Goal: Navigation & Orientation: Find specific page/section

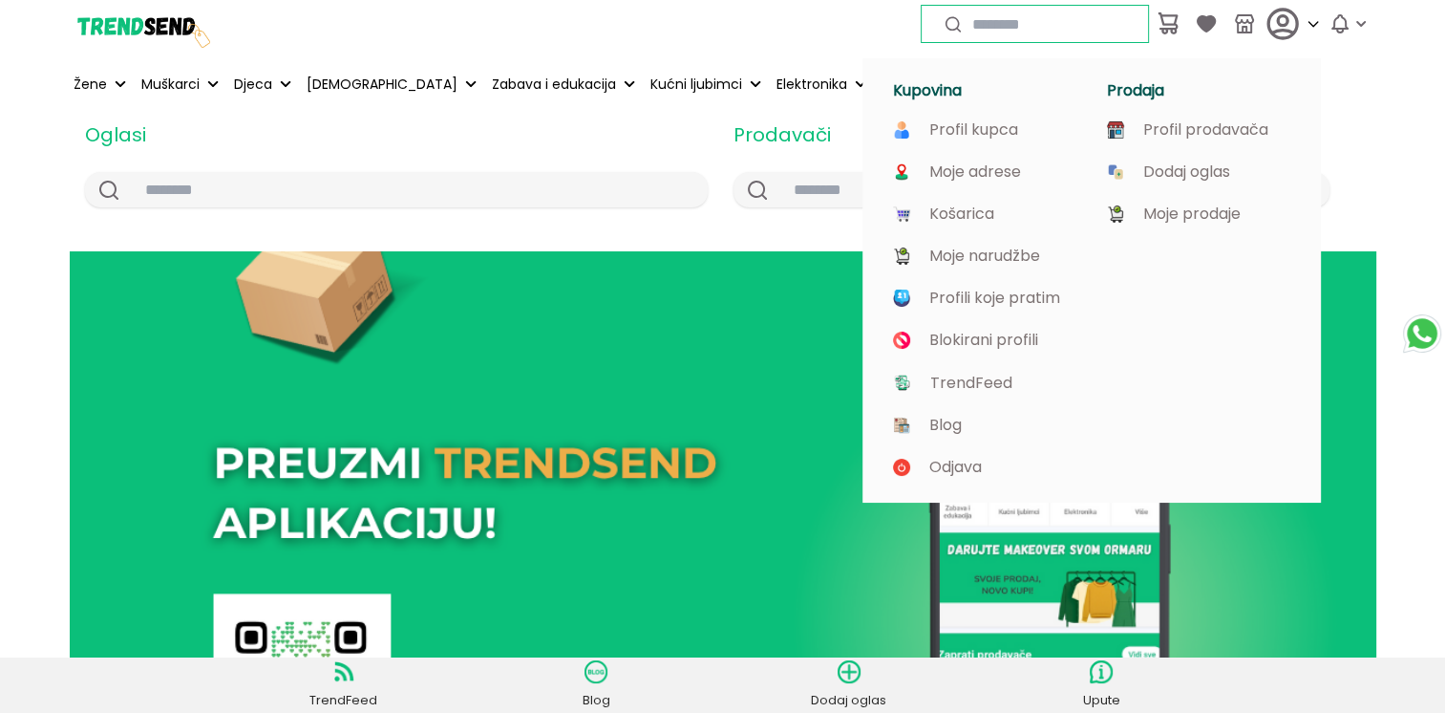
click at [1272, 24] on icon at bounding box center [1283, 24] width 38 height 38
click at [1185, 126] on p "Profil prodavača" at bounding box center [1205, 129] width 125 height 17
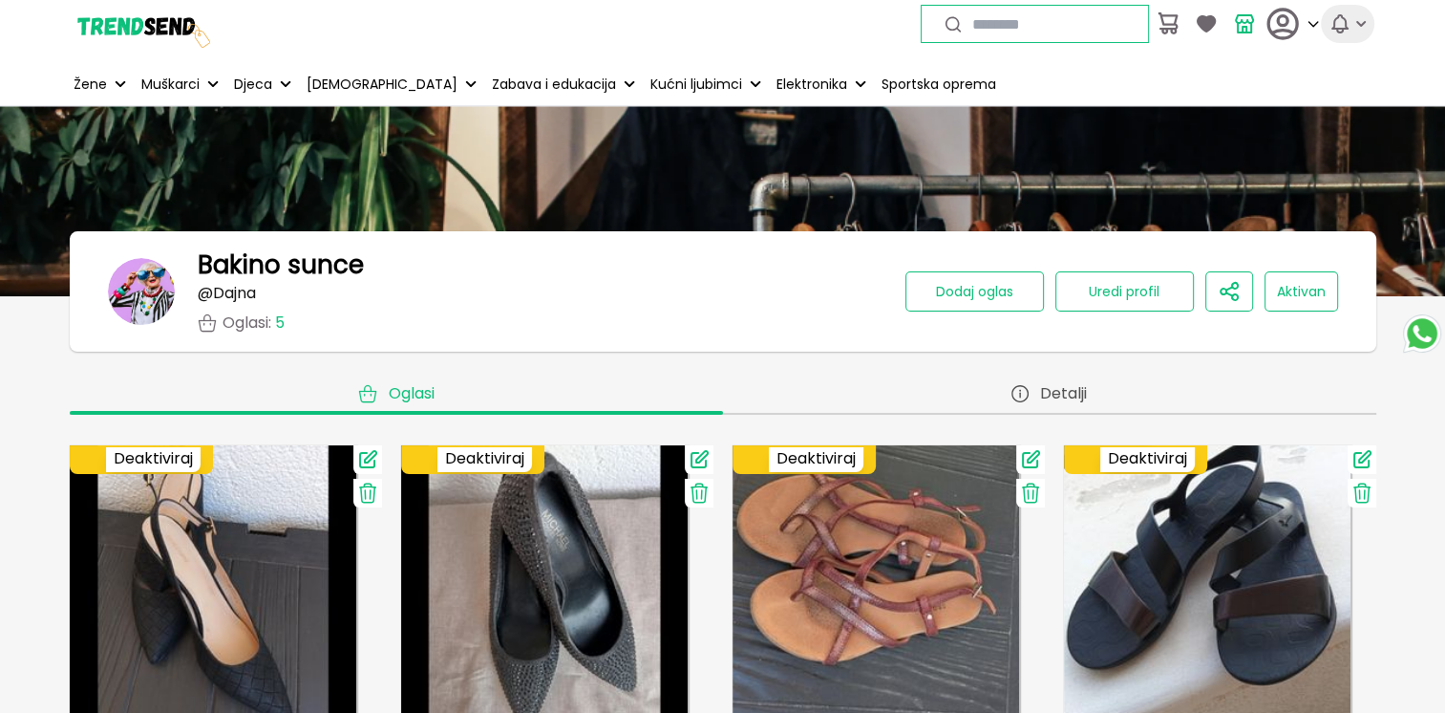
click at [1342, 28] on icon "button" at bounding box center [1339, 23] width 15 height 17
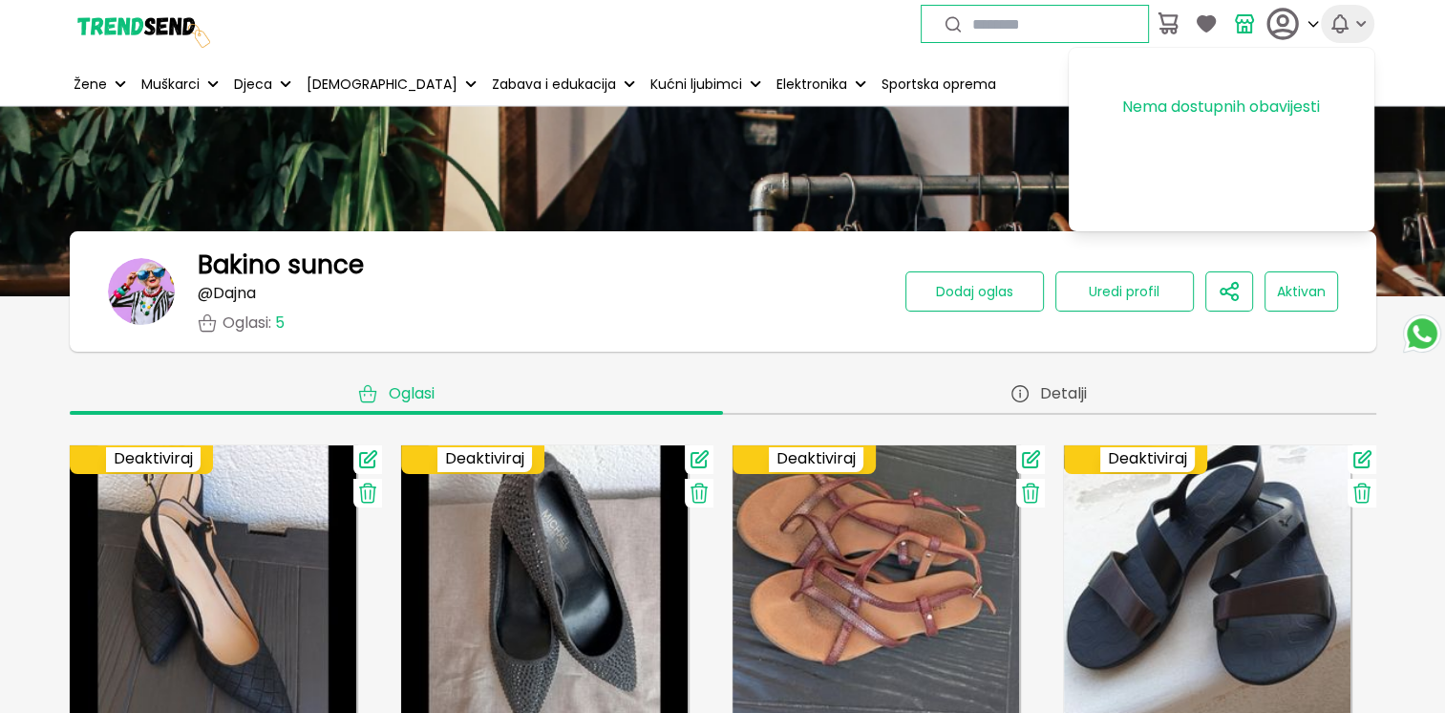
click at [1342, 28] on icon "button" at bounding box center [1339, 23] width 15 height 17
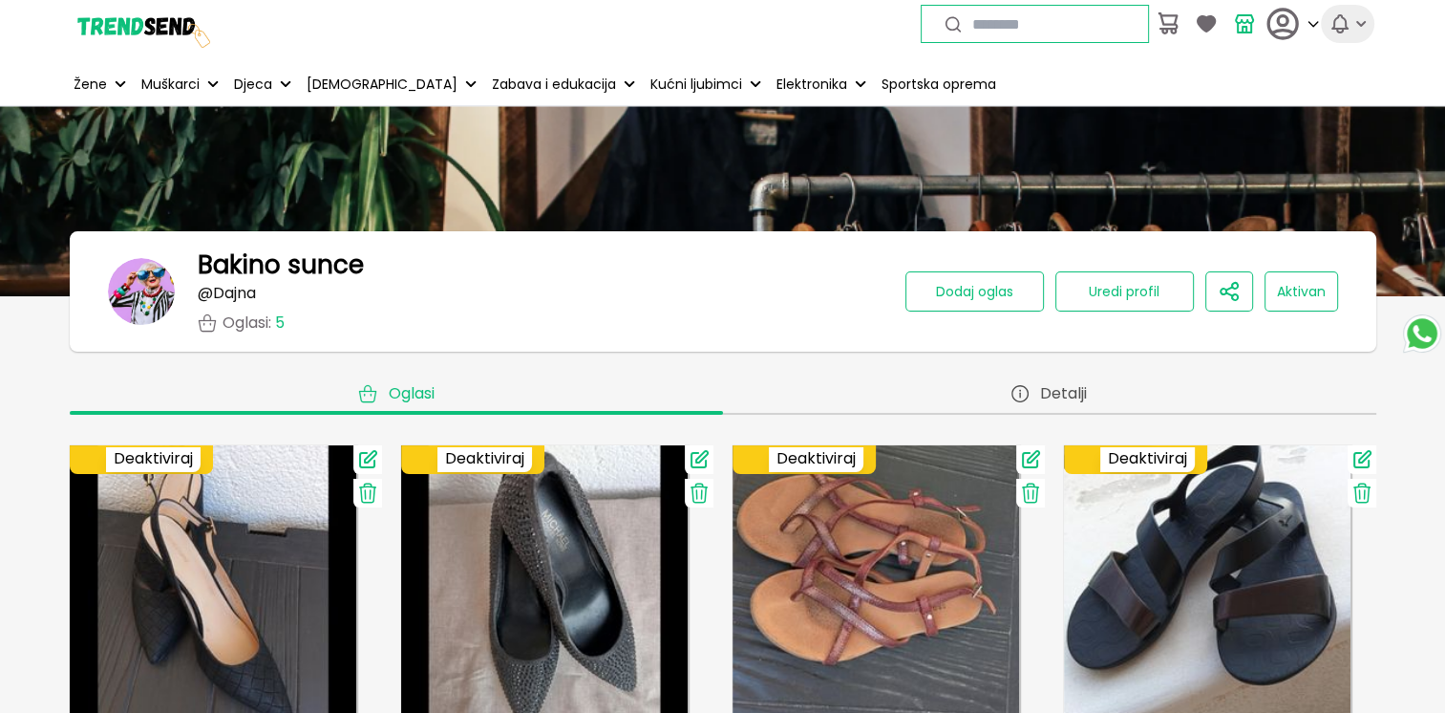
click at [1364, 28] on icon "button" at bounding box center [1361, 23] width 19 height 19
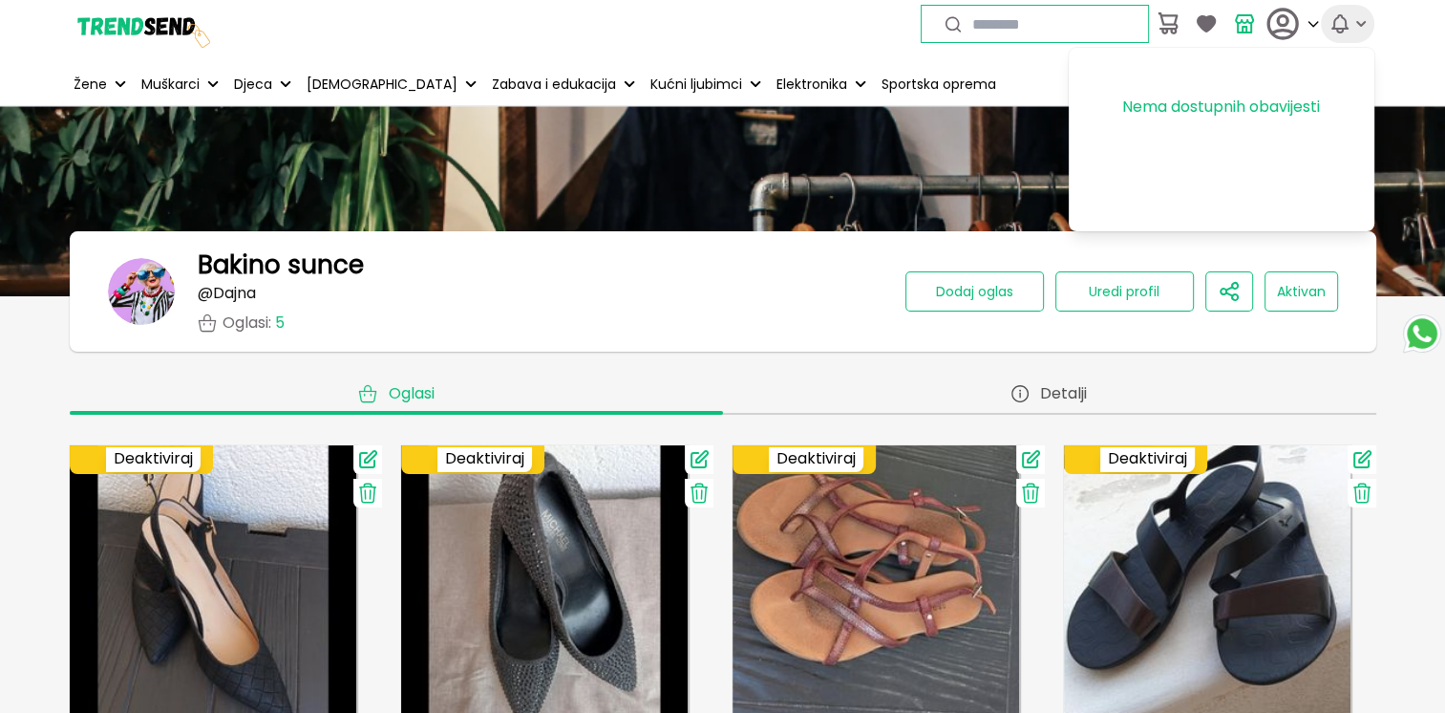
click at [1364, 28] on icon "button" at bounding box center [1361, 23] width 19 height 19
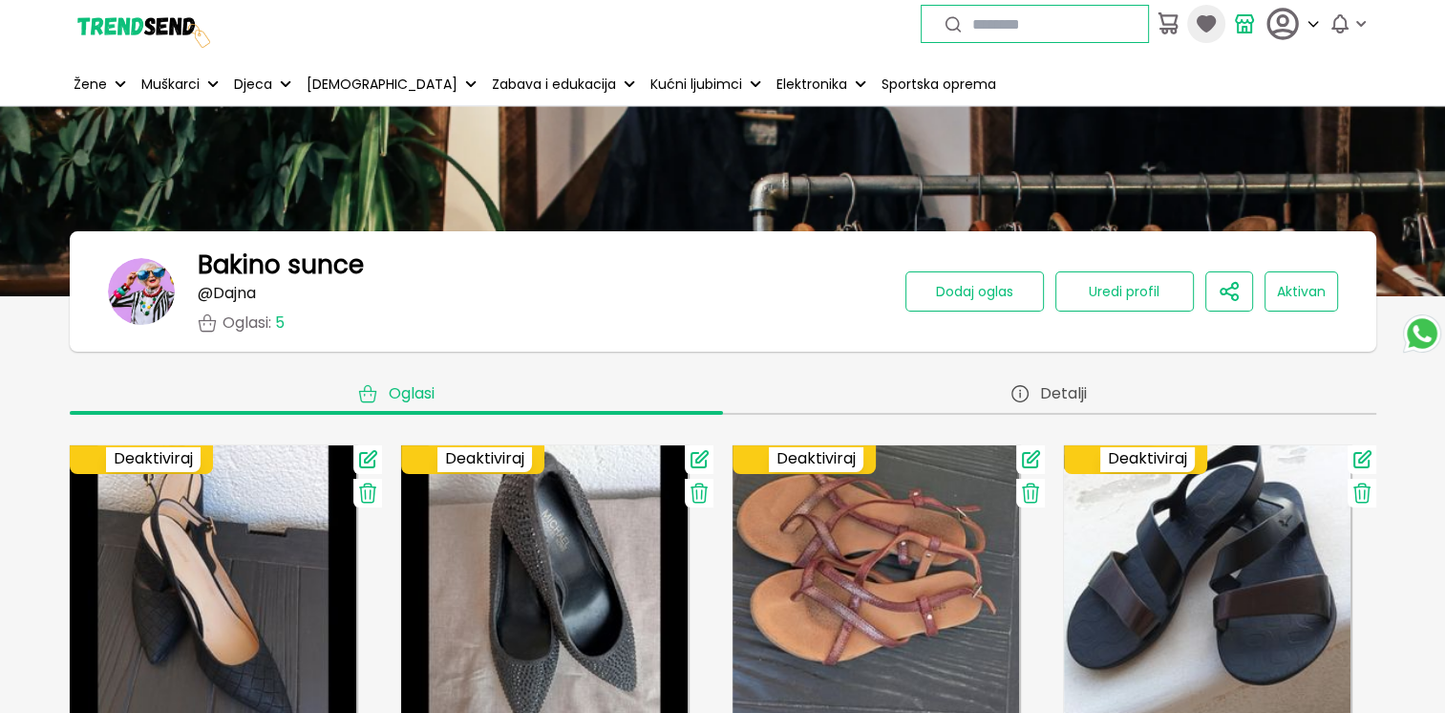
click at [1203, 18] on icon at bounding box center [1205, 23] width 19 height 17
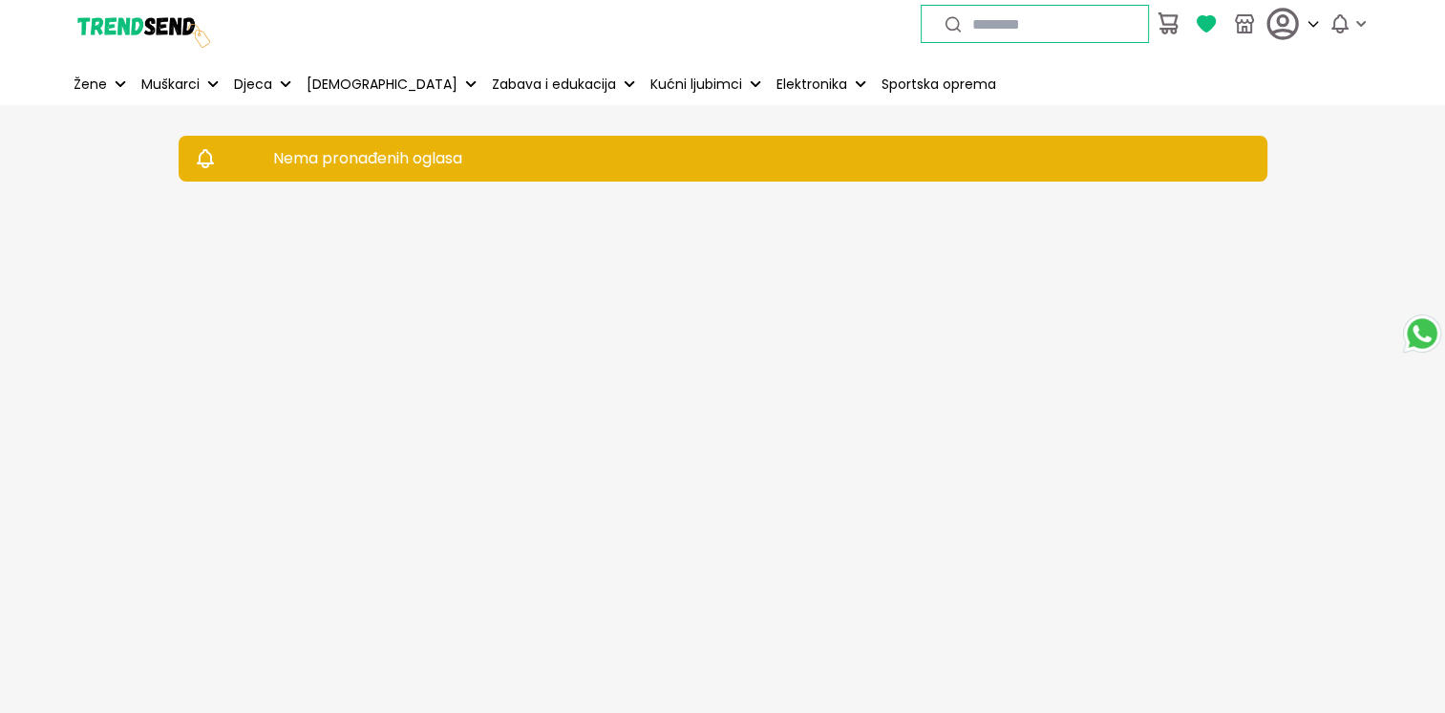
click at [1203, 18] on icon at bounding box center [1205, 23] width 19 height 17
